Goal: Understand process/instructions: Learn about a topic

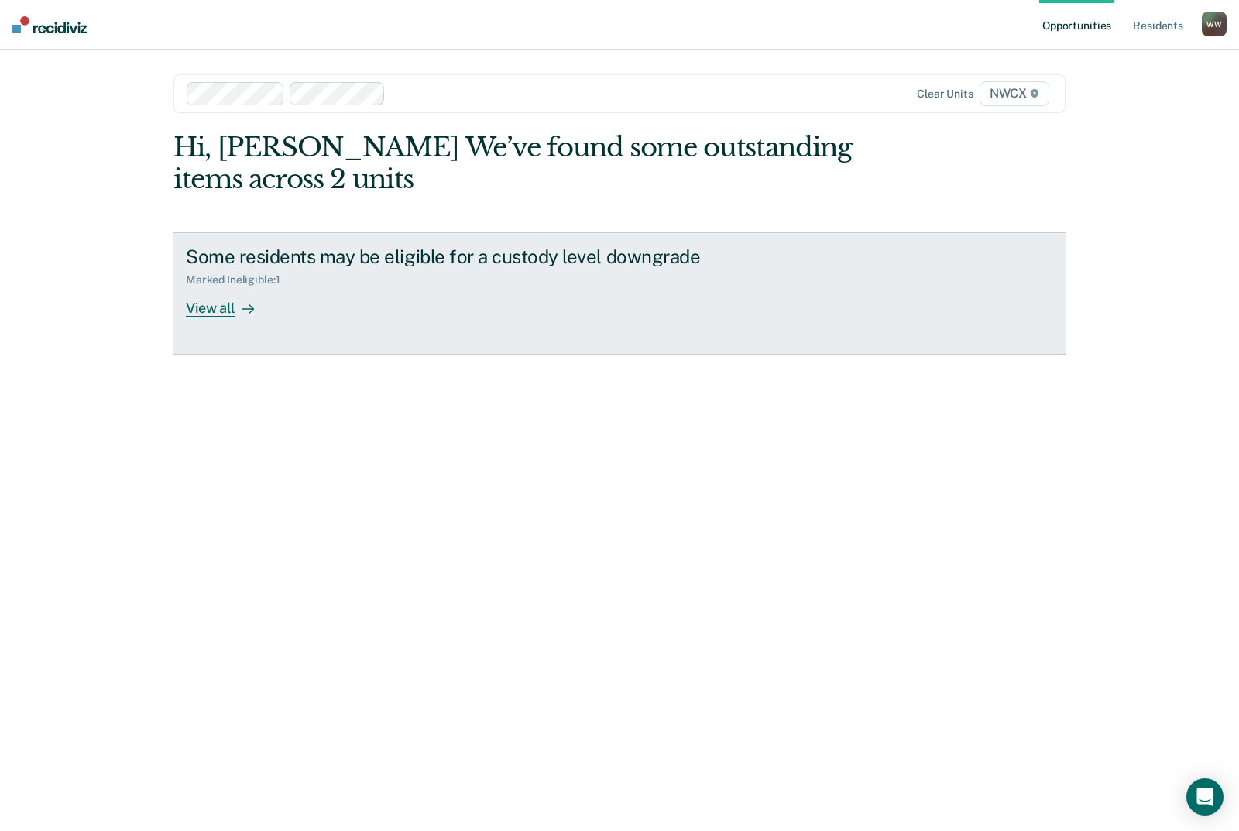
click at [394, 300] on div "Some residents may be eligible for a custody level downgrade Marked Ineligible …" at bounding box center [476, 280] width 581 height 71
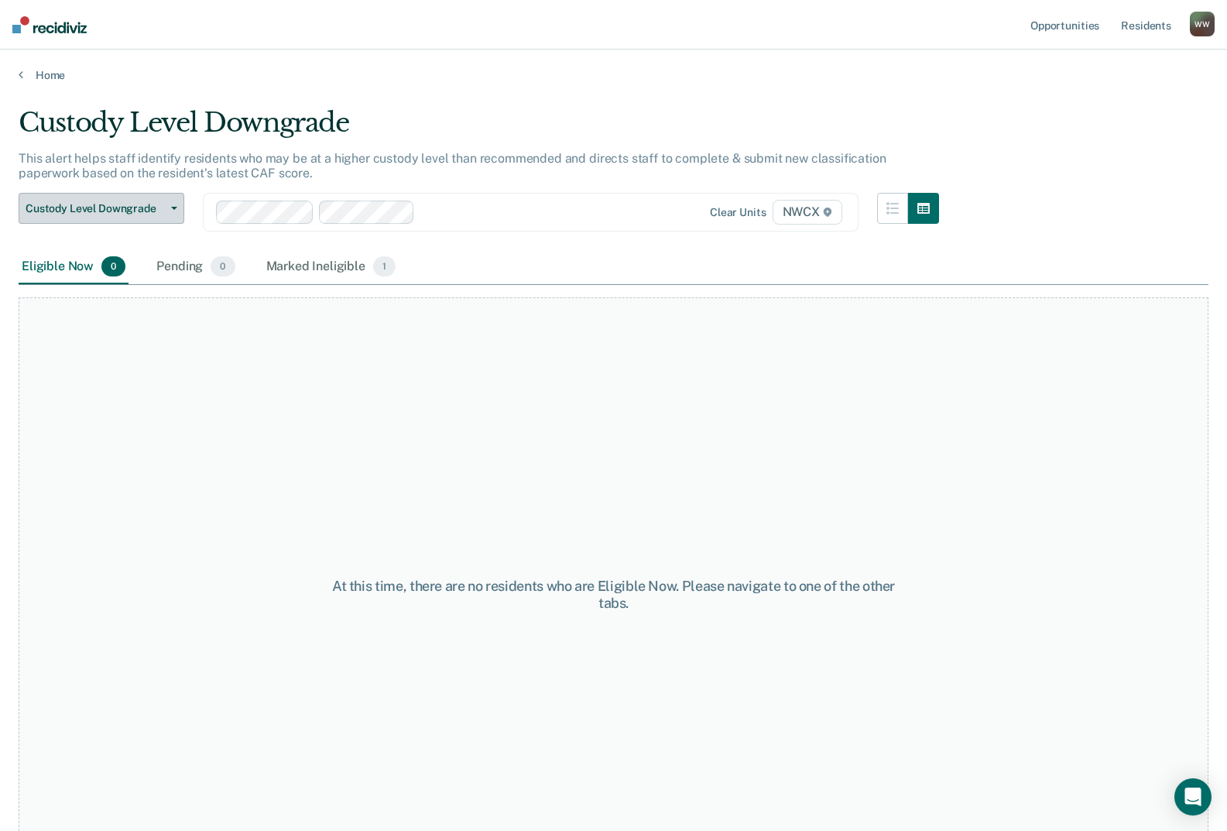
click at [116, 218] on button "Custody Level Downgrade" at bounding box center [102, 208] width 166 height 31
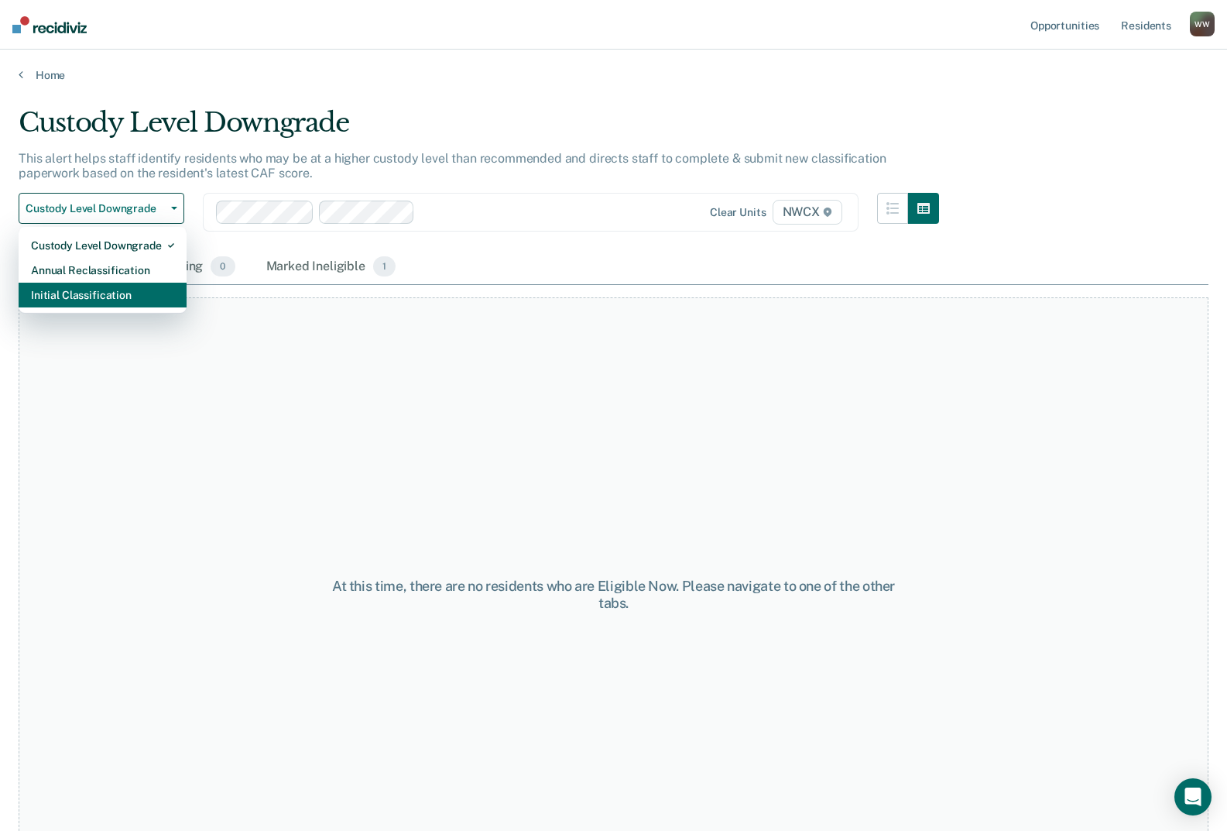
click at [106, 292] on div "Initial Classification" at bounding box center [102, 295] width 143 height 25
